Goal: Check status: Check status

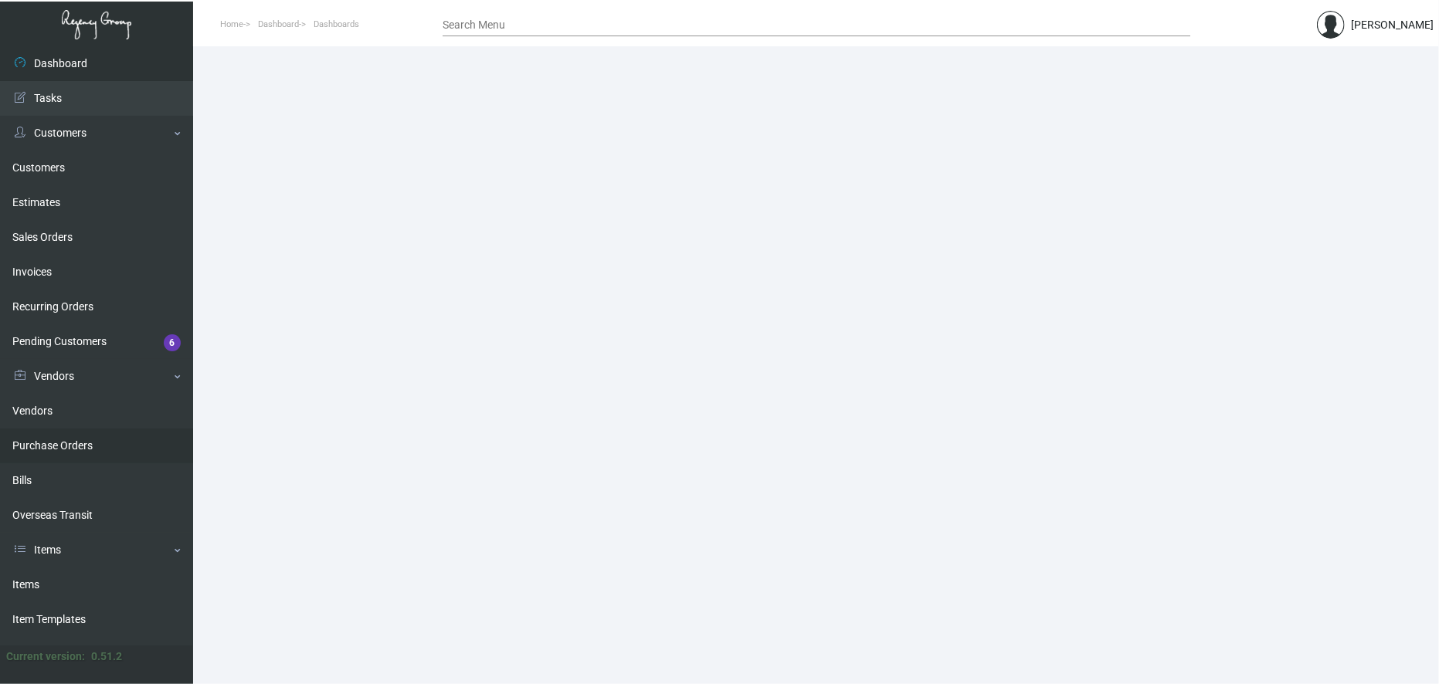
click at [67, 436] on link "Purchase Orders" at bounding box center [96, 446] width 193 height 35
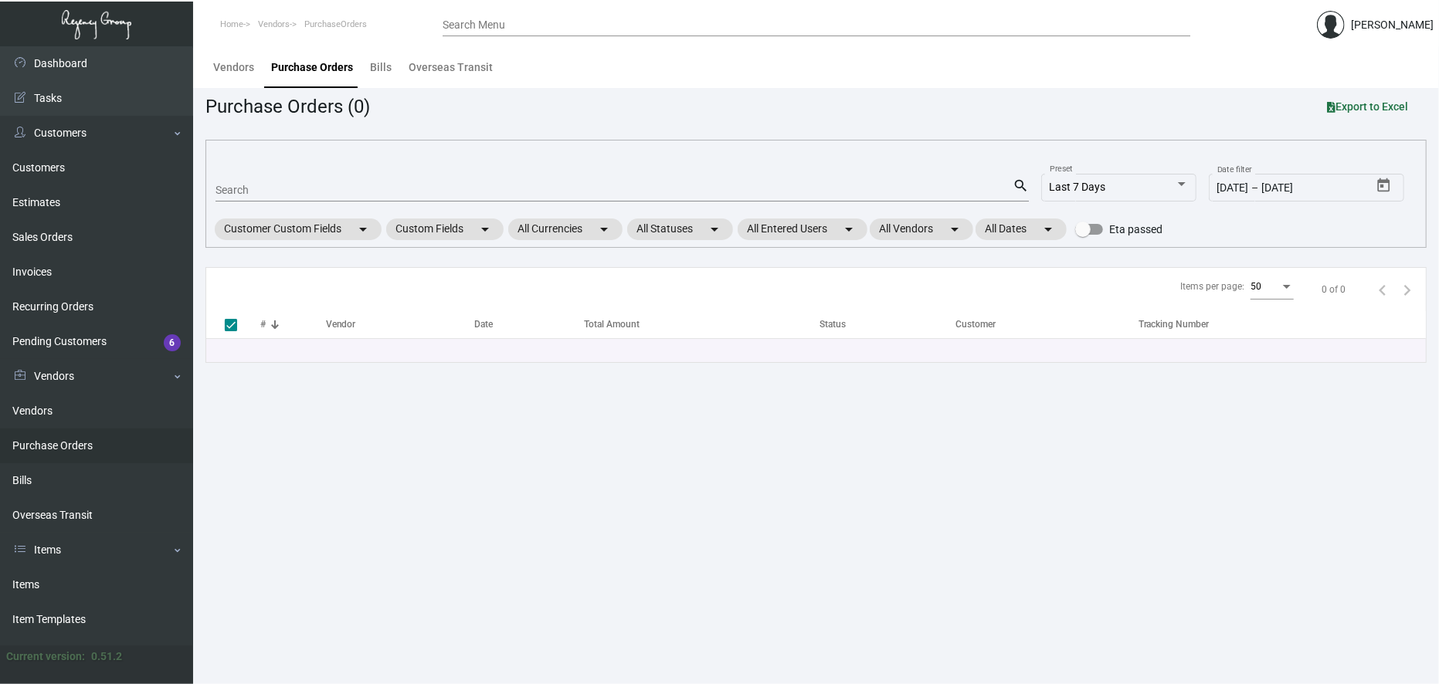
click at [294, 196] on input "Search" at bounding box center [613, 191] width 797 height 12
type input "107813"
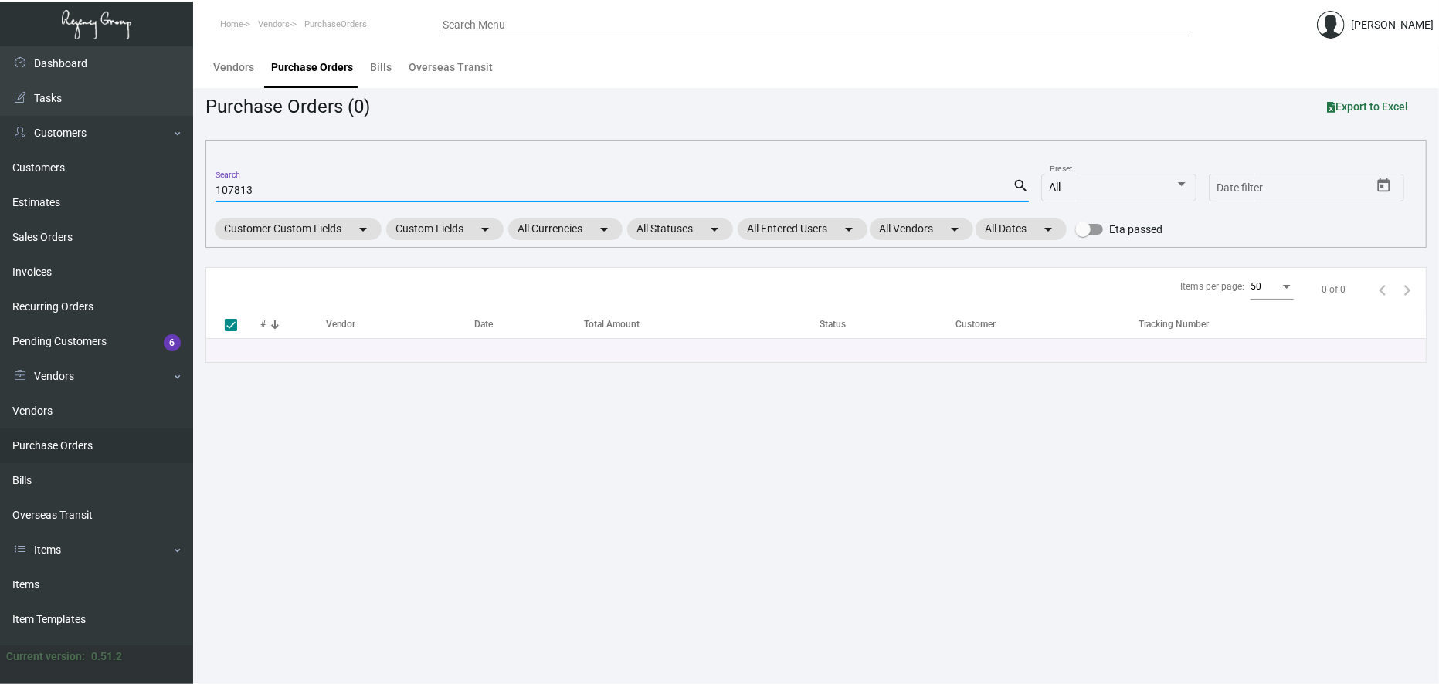
checkbox input "false"
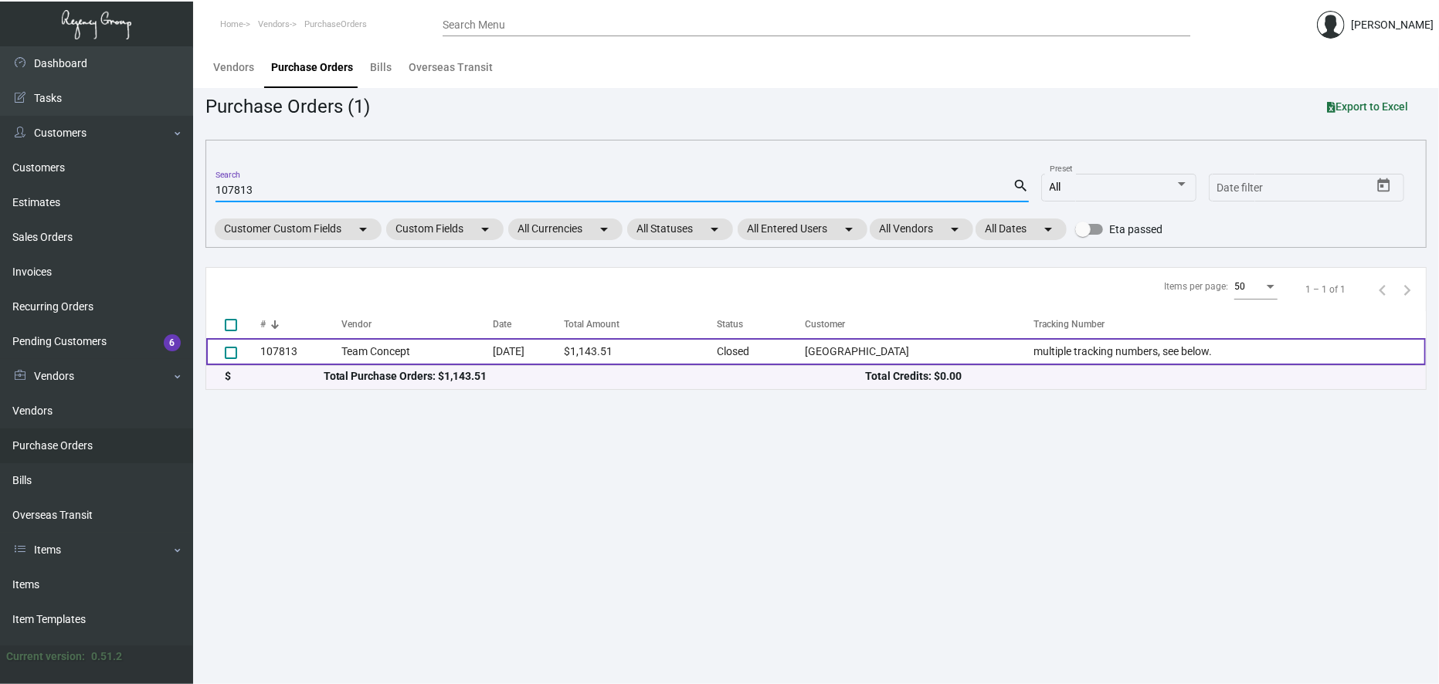
type input "107813"
click at [629, 348] on td "$1,143.51" at bounding box center [640, 351] width 153 height 27
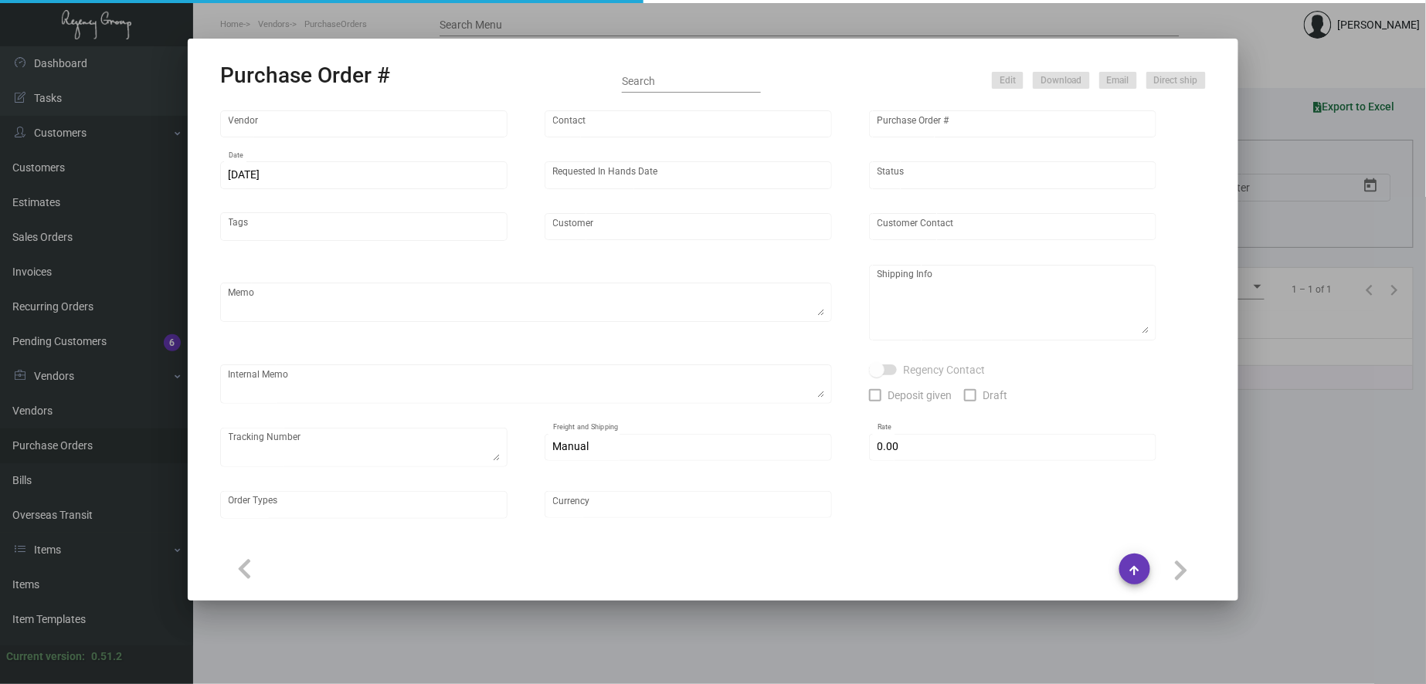
type input "Team Concept"
type input "[PERSON_NAME]"
type input "107813"
type input "[DATE]"
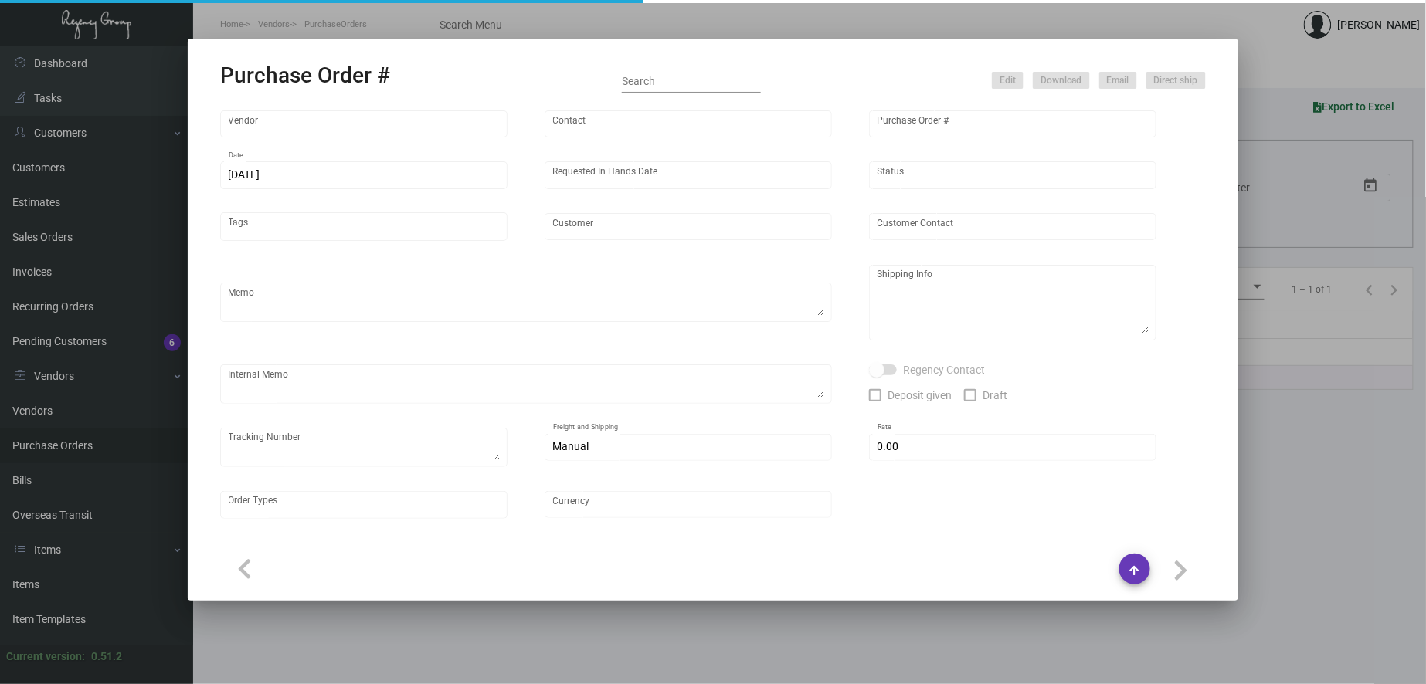
type input "[GEOGRAPHIC_DATA]"
type textarea "PLEASE KINDLY EXPEDITE AS MUCH AS POSSIBLE ~ ***ANY PRICE DISCREPANCY MUST BE C…"
type textarea "Regency Group NJ - [PERSON_NAME] [STREET_ADDRESS]"
type textarea "10.14 - Requested to expedite but requires 10-12 BD until ready to ship. Label …"
checkbox input "true"
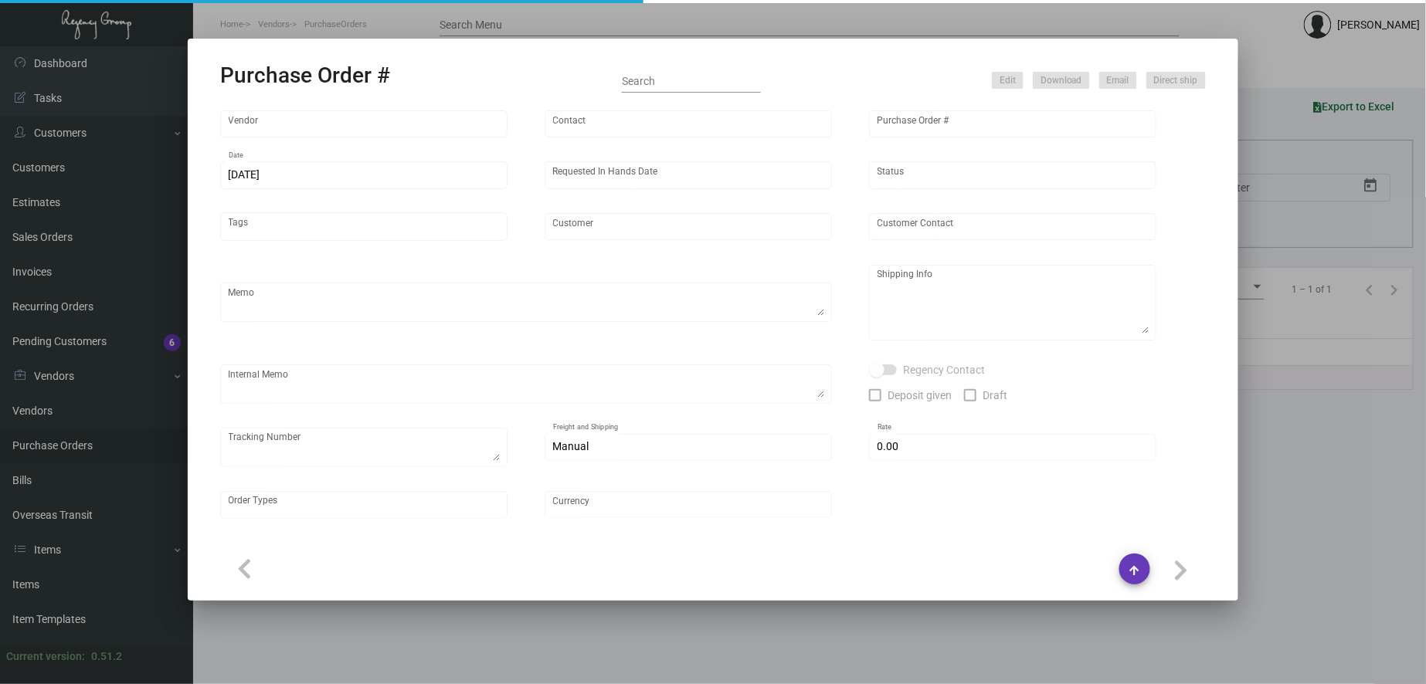
type textarea "multiple tracking numbers, see below."
type input "$ 0.00"
type input "United States Dollar $"
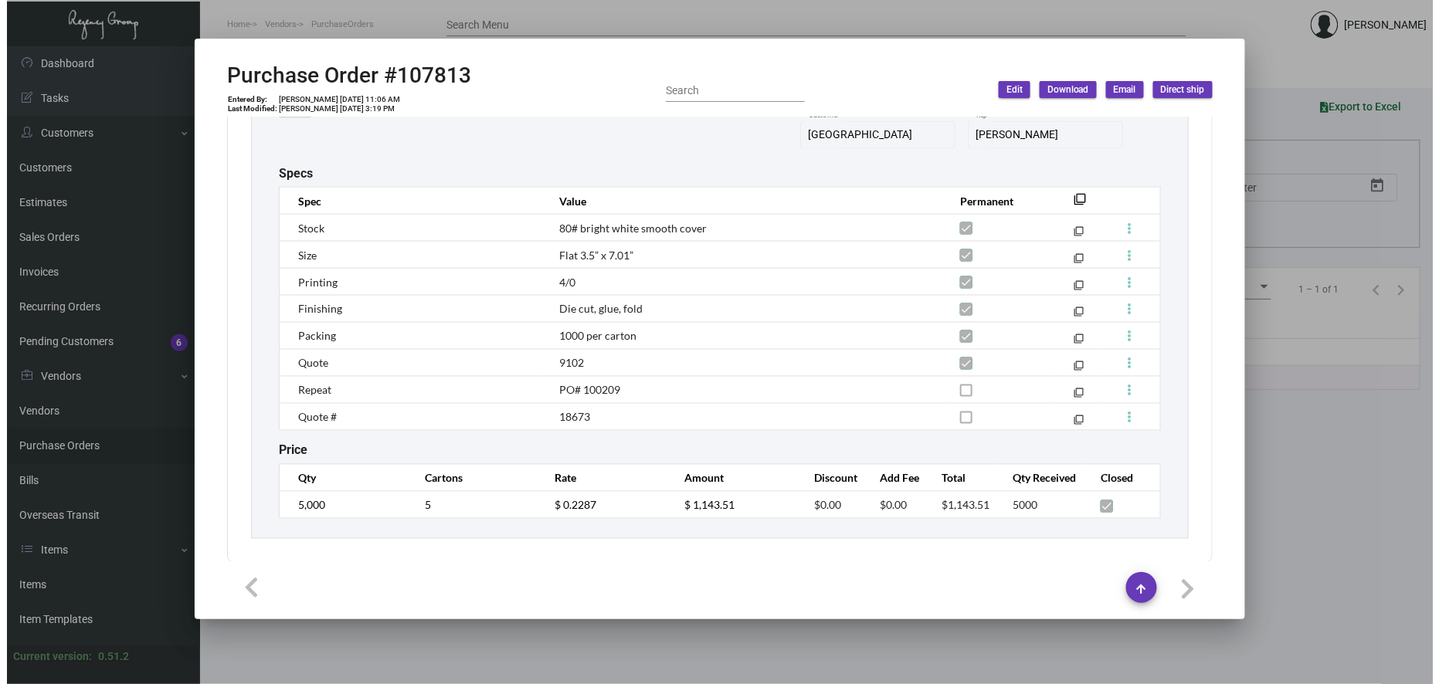
scroll to position [900, 0]
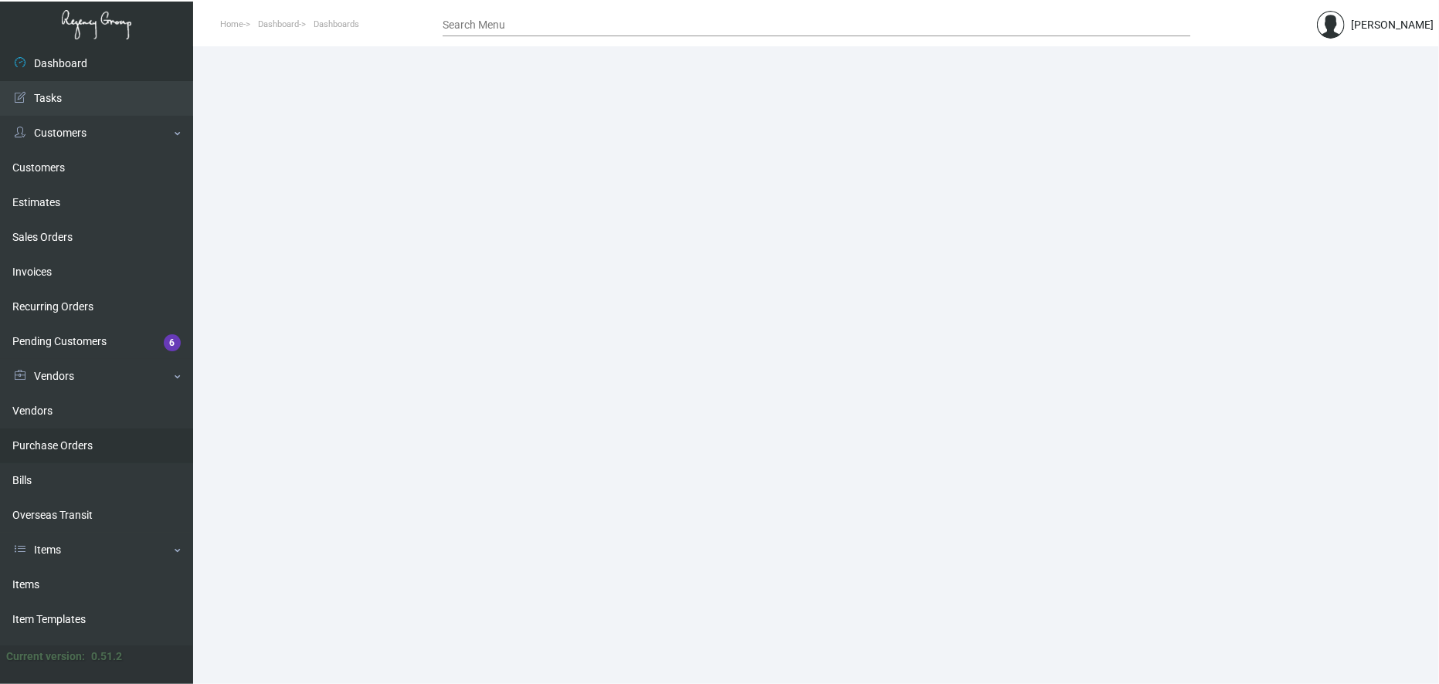
click at [71, 456] on link "Purchase Orders" at bounding box center [96, 446] width 193 height 35
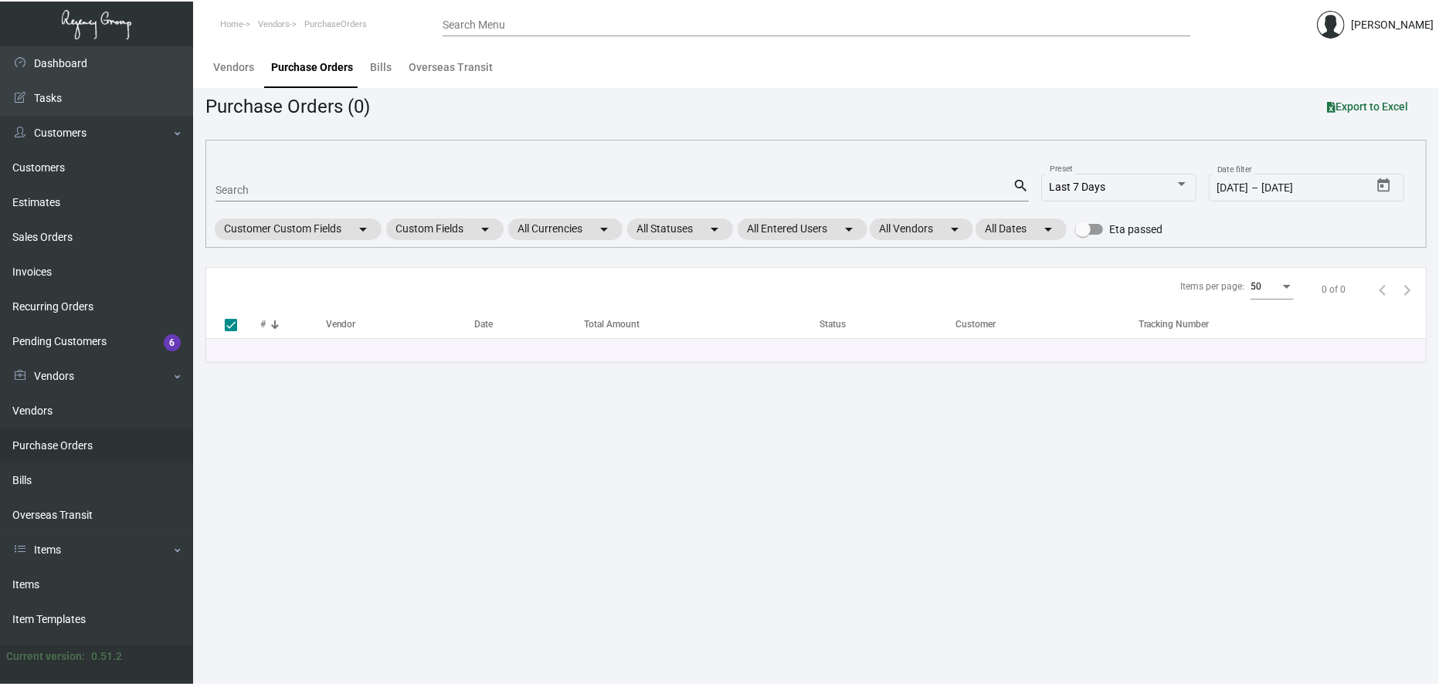
drag, startPoint x: 769, startPoint y: 460, endPoint x: 773, endPoint y: 448, distance: 12.9
click at [769, 460] on main "Vendors Purchase Orders Bills Overseas Transit Purchase Orders (0) Export to Ex…" at bounding box center [816, 365] width 1246 height 638
